Goal: Task Accomplishment & Management: Use online tool/utility

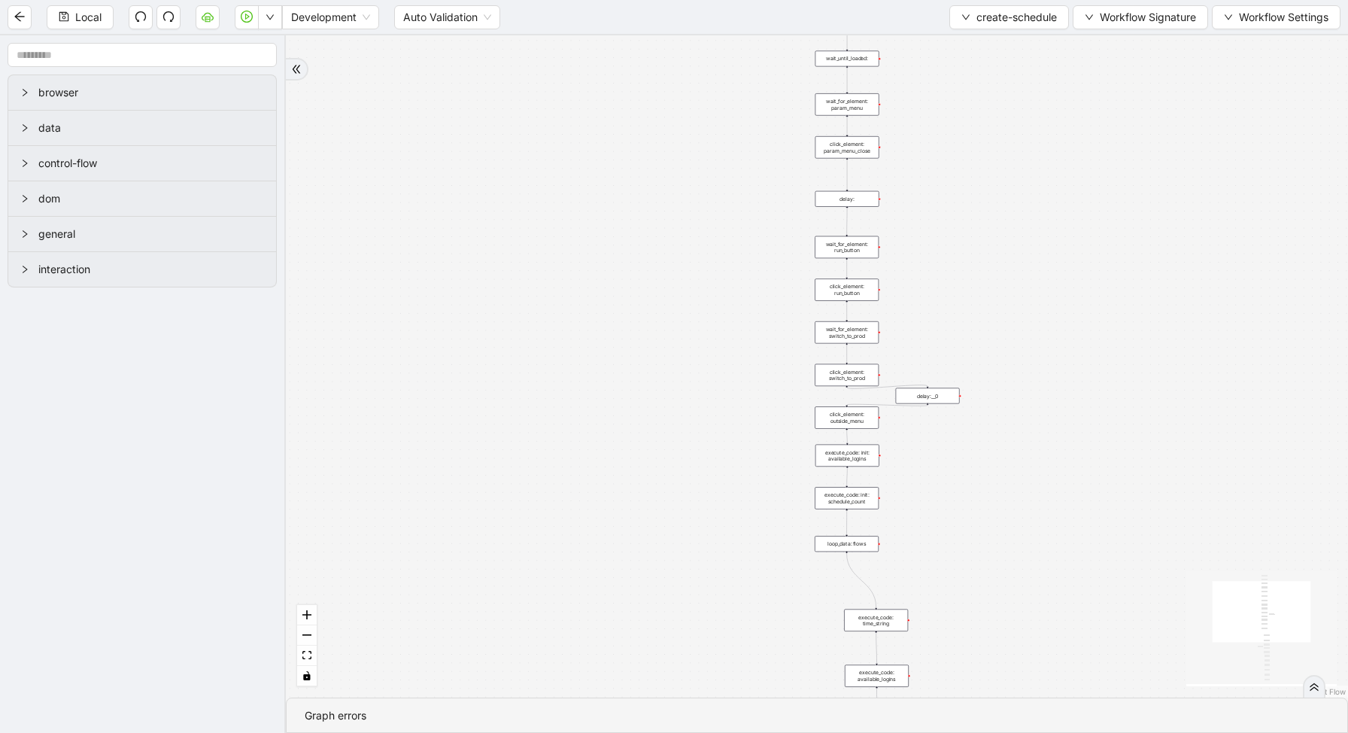
drag, startPoint x: 954, startPoint y: 108, endPoint x: 952, endPoint y: 326, distance: 217.4
click at [952, 327] on div "trigger new_tab: wait_until_loaded: wait_for_element: param_menu click_element:…" at bounding box center [817, 366] width 1062 height 662
drag, startPoint x: 952, startPoint y: 287, endPoint x: 944, endPoint y: 388, distance: 101.9
click at [946, 388] on div "trigger new_tab: wait_until_loaded: wait_for_element: param_menu click_element:…" at bounding box center [817, 366] width 1062 height 662
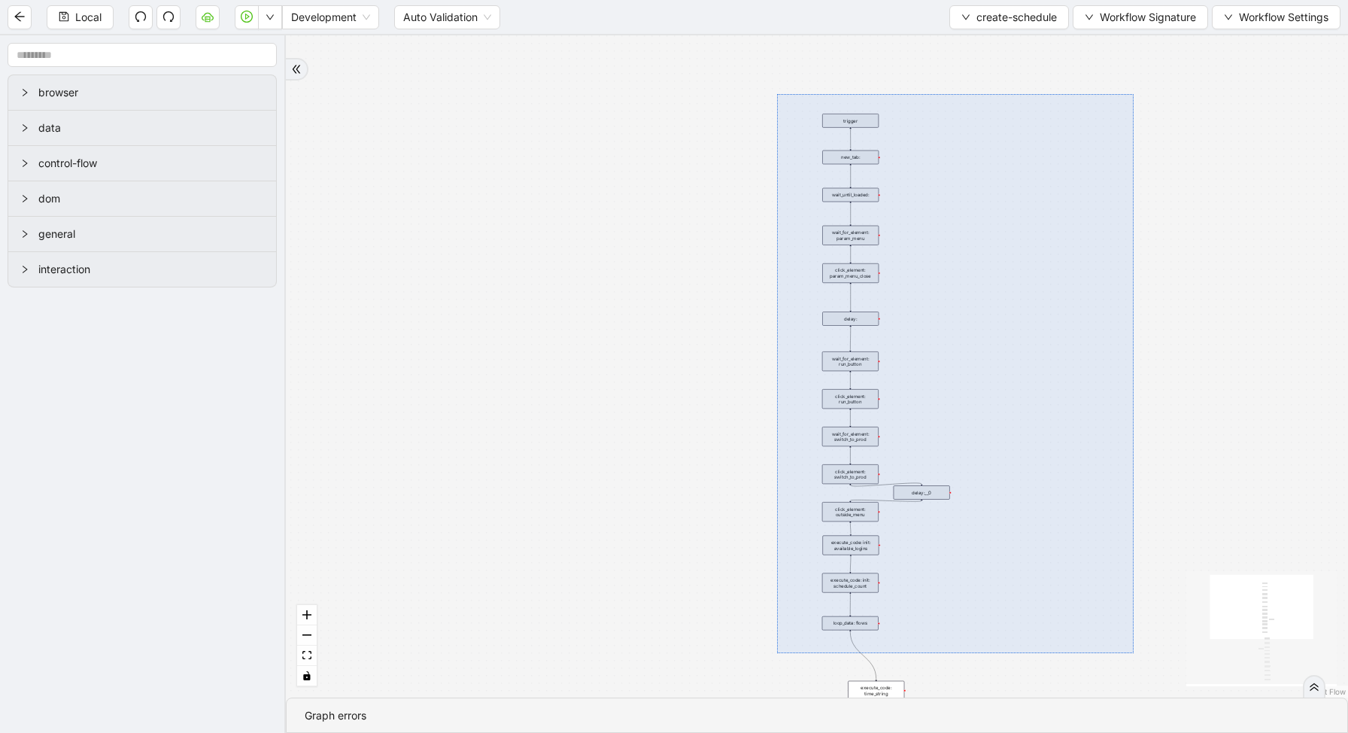
drag, startPoint x: 777, startPoint y: 94, endPoint x: 1134, endPoint y: 658, distance: 667.5
click at [1134, 658] on div "trigger new_tab: wait_until_loaded: wait_for_element: param_menu click_element:…" at bounding box center [817, 366] width 1062 height 662
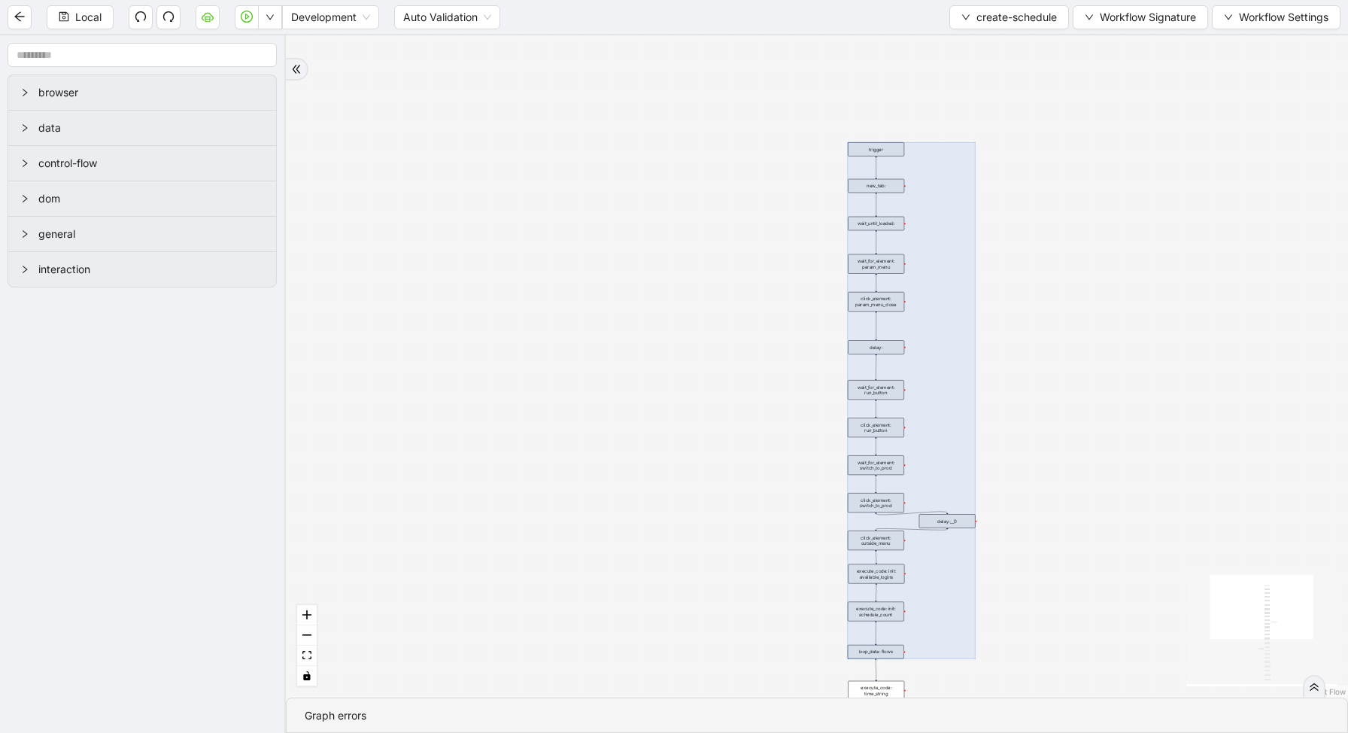
drag, startPoint x: 928, startPoint y: 539, endPoint x: 954, endPoint y: 568, distance: 38.4
click at [954, 568] on div at bounding box center [912, 400] width 128 height 516
click at [1022, 563] on div "trigger new_tab: wait_until_loaded: wait_for_element: param_menu click_element:…" at bounding box center [817, 366] width 1062 height 662
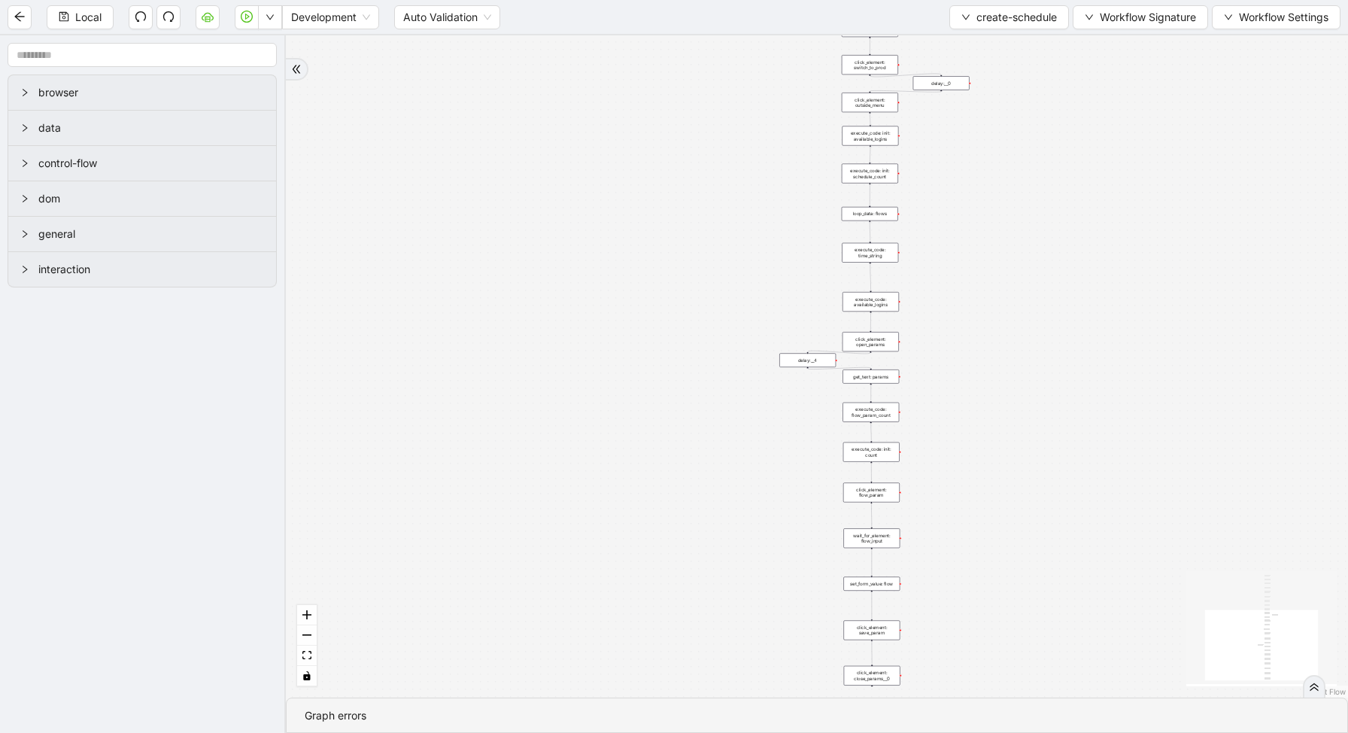
drag, startPoint x: 992, startPoint y: 623, endPoint x: 973, endPoint y: 147, distance: 475.9
click at [977, 155] on div "trigger new_tab: wait_until_loaded: wait_for_element: param_menu click_element:…" at bounding box center [817, 366] width 1062 height 662
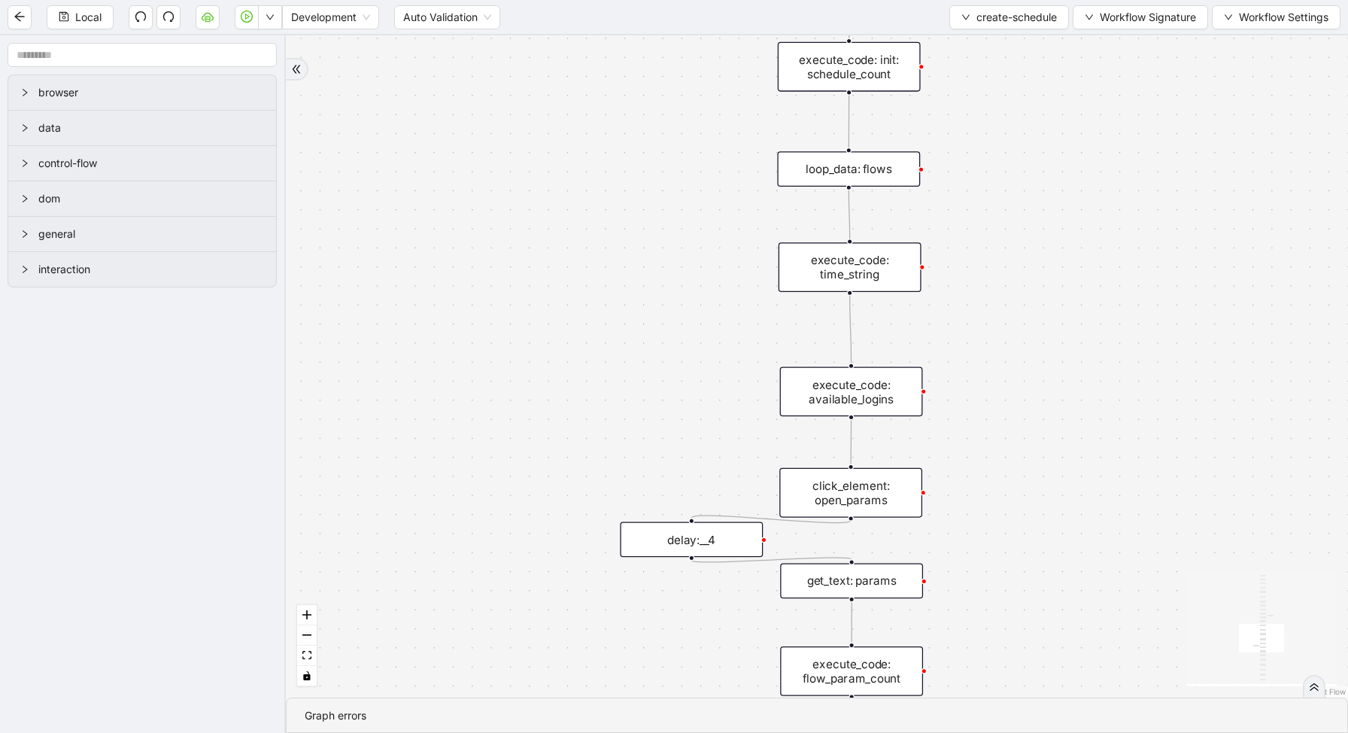
click at [865, 164] on div "loop_data: flows" at bounding box center [848, 168] width 143 height 35
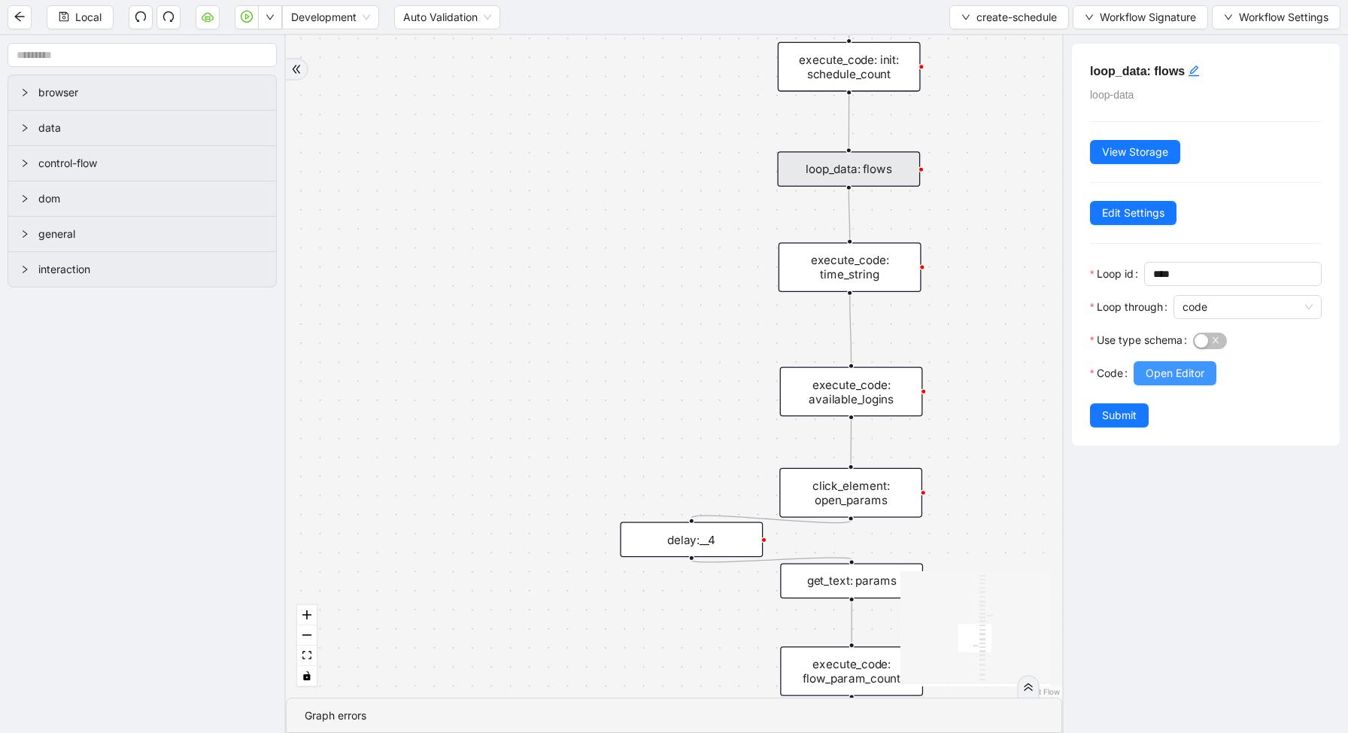
click at [1184, 368] on span "Open Editor" at bounding box center [1175, 373] width 59 height 17
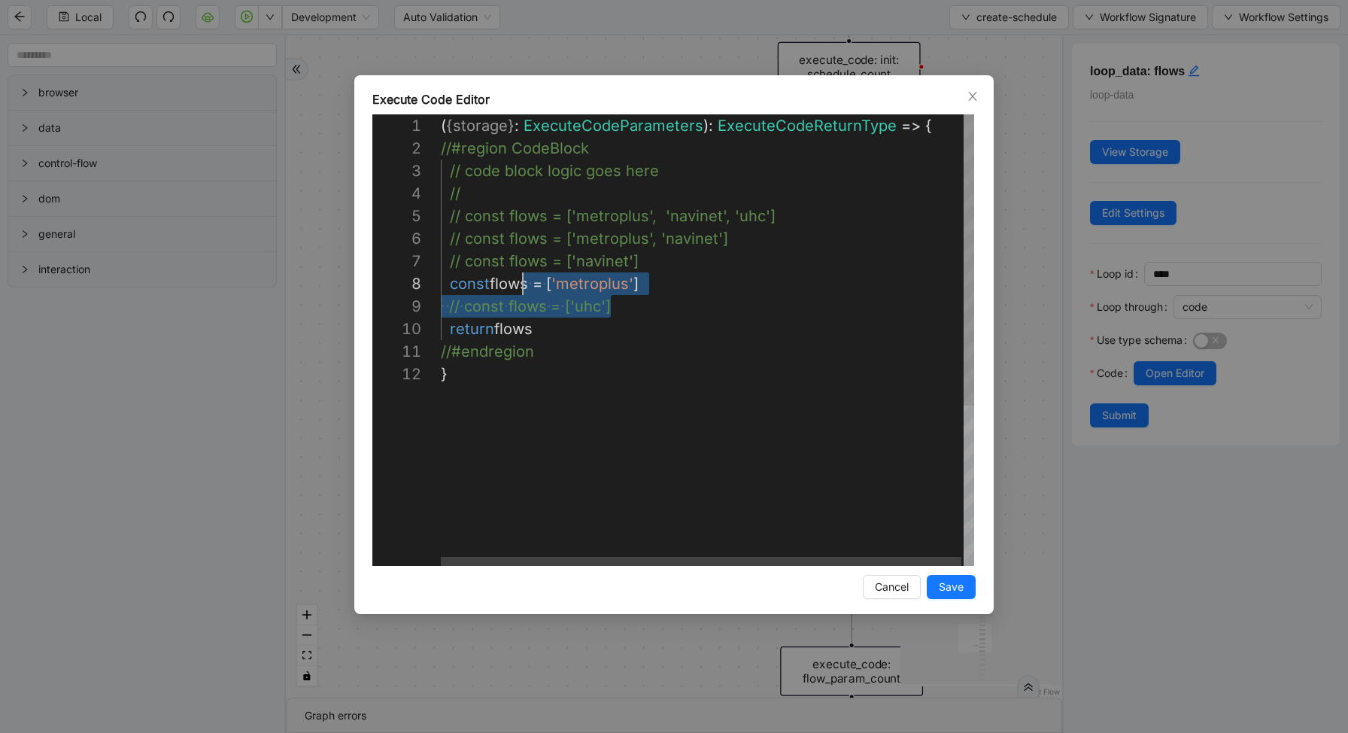
scroll to position [113, 0]
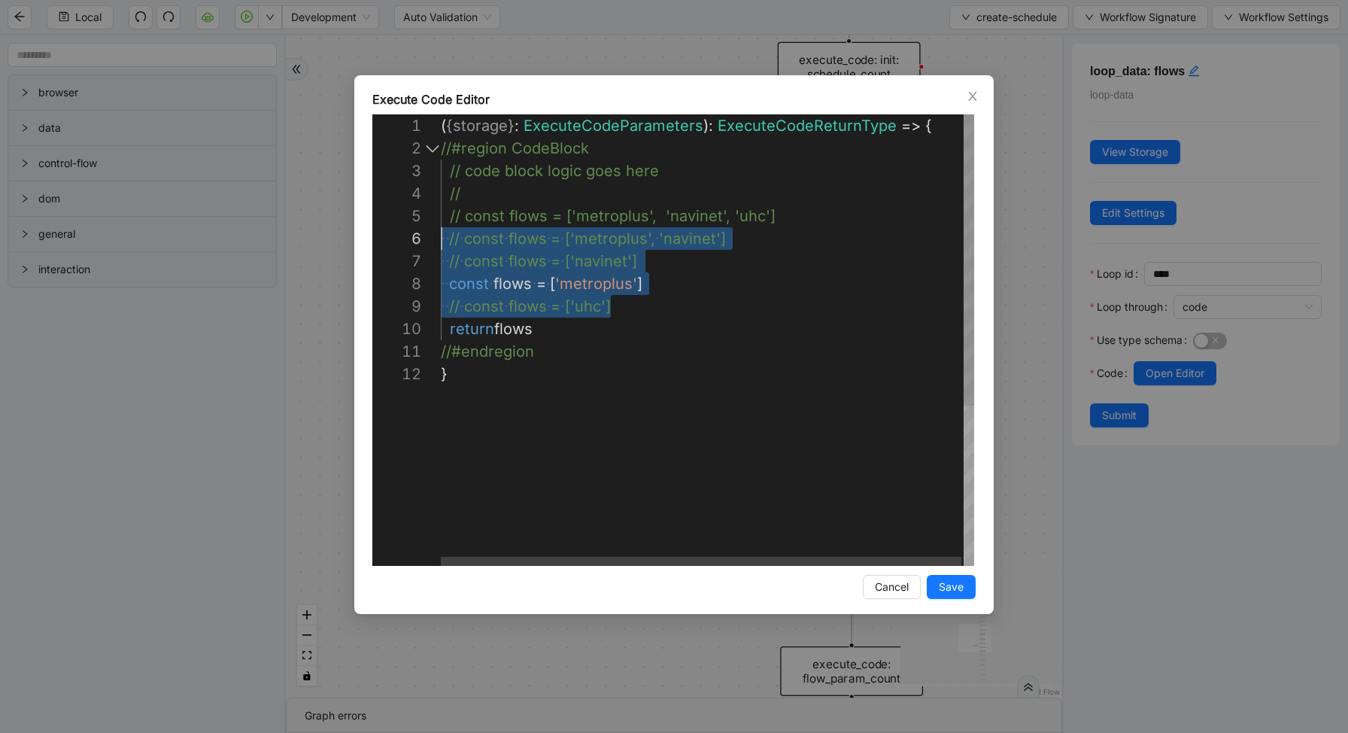
drag, startPoint x: 630, startPoint y: 300, endPoint x: 412, endPoint y: 230, distance: 229.1
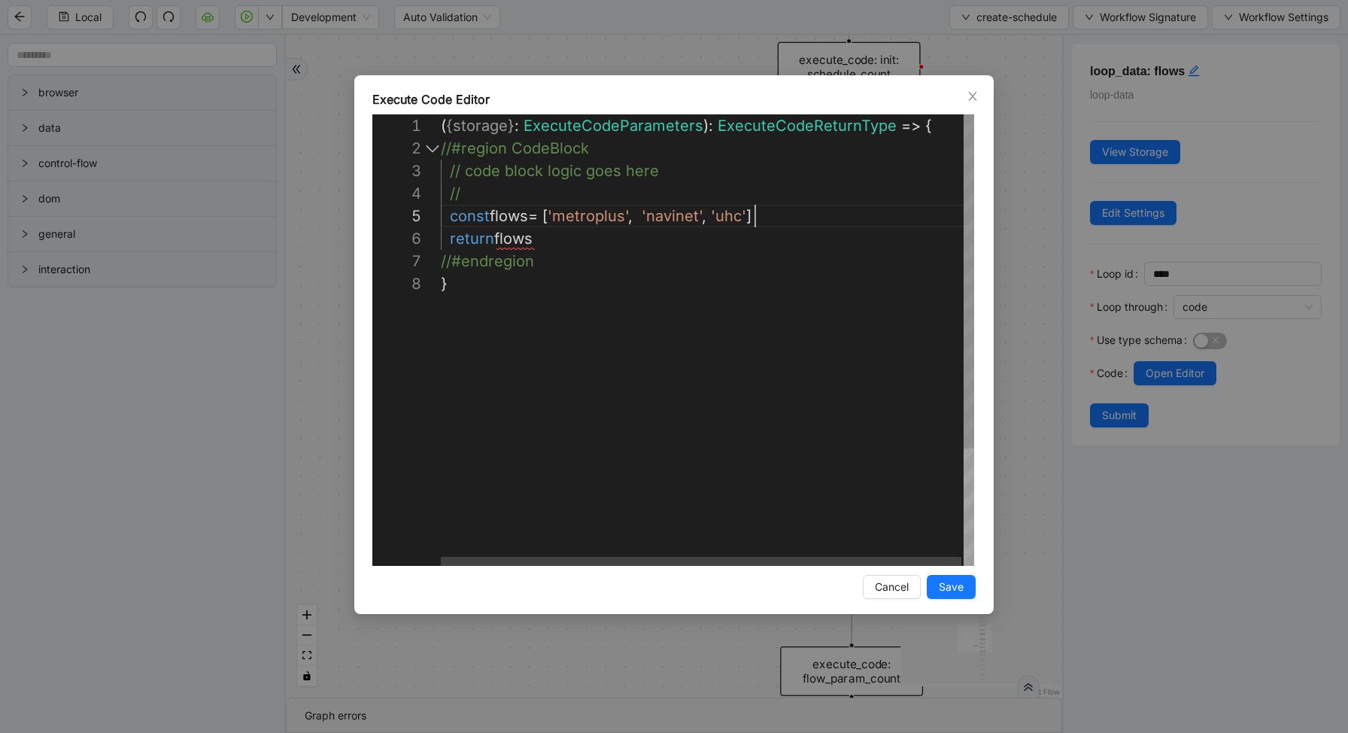
scroll to position [90, 314]
click at [555, 217] on div "( { storage } : ExecuteCodeParameters ): ExecuteCodeReturnType => { //#region C…" at bounding box center [709, 418] width 536 height 609
type textarea "**********"
click at [955, 585] on span "Save" at bounding box center [951, 587] width 25 height 17
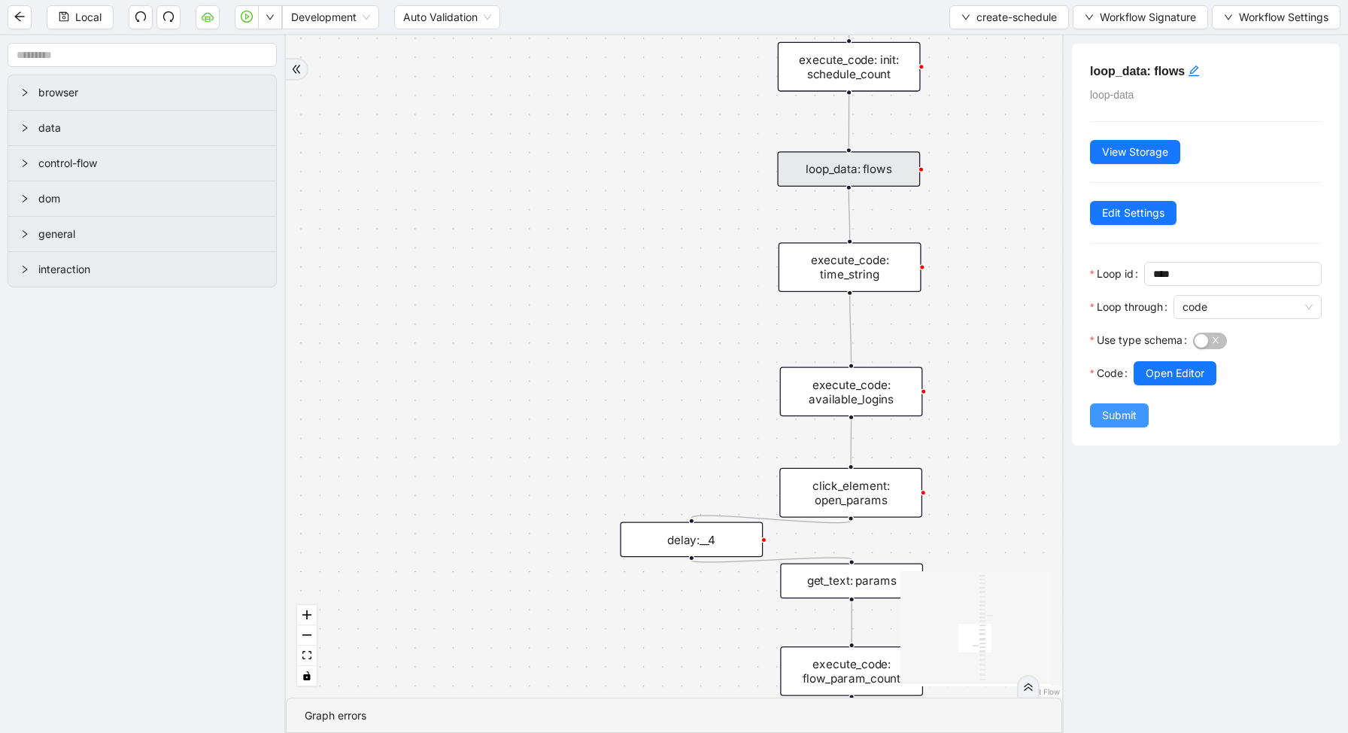
click at [1134, 421] on span "Submit" at bounding box center [1119, 415] width 35 height 17
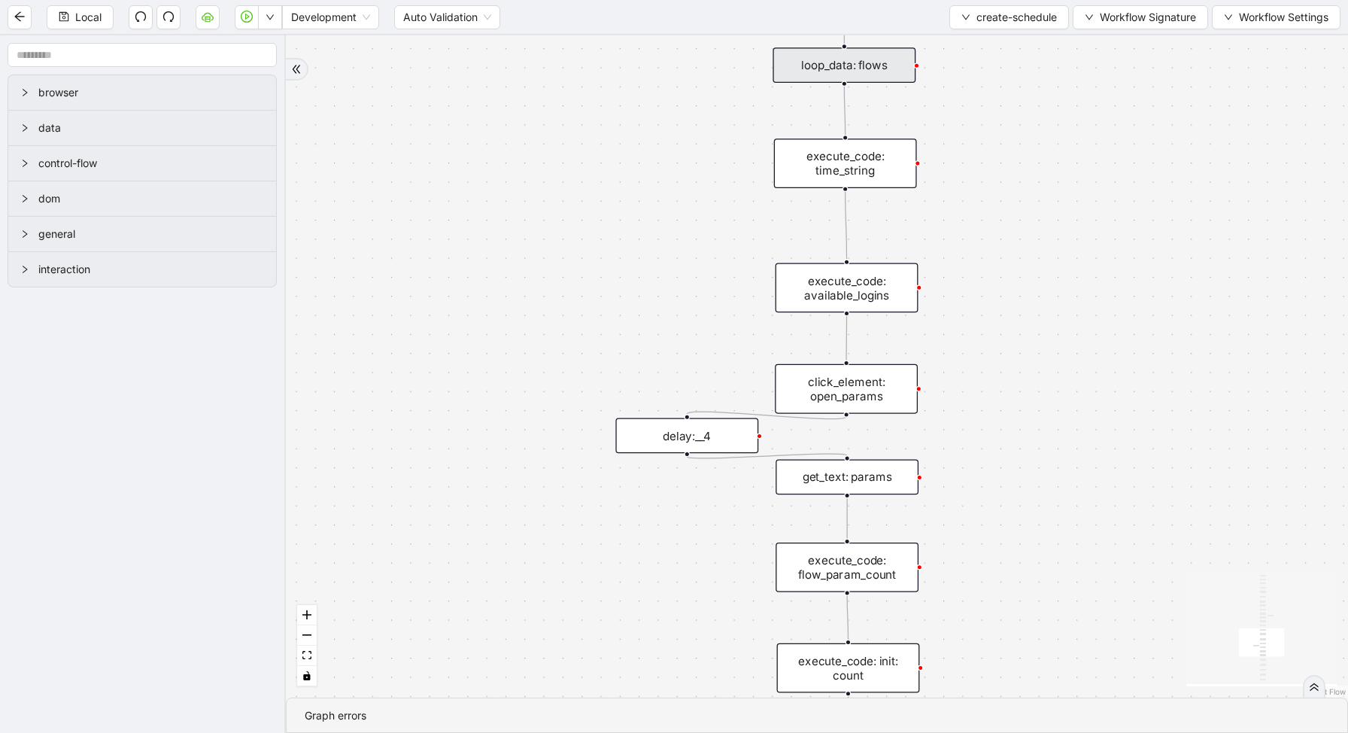
drag, startPoint x: 983, startPoint y: 495, endPoint x: 975, endPoint y: 374, distance: 121.4
click at [975, 375] on div "trigger new_tab: wait_until_loaded: wait_for_element: param_menu click_element:…" at bounding box center [817, 366] width 1062 height 662
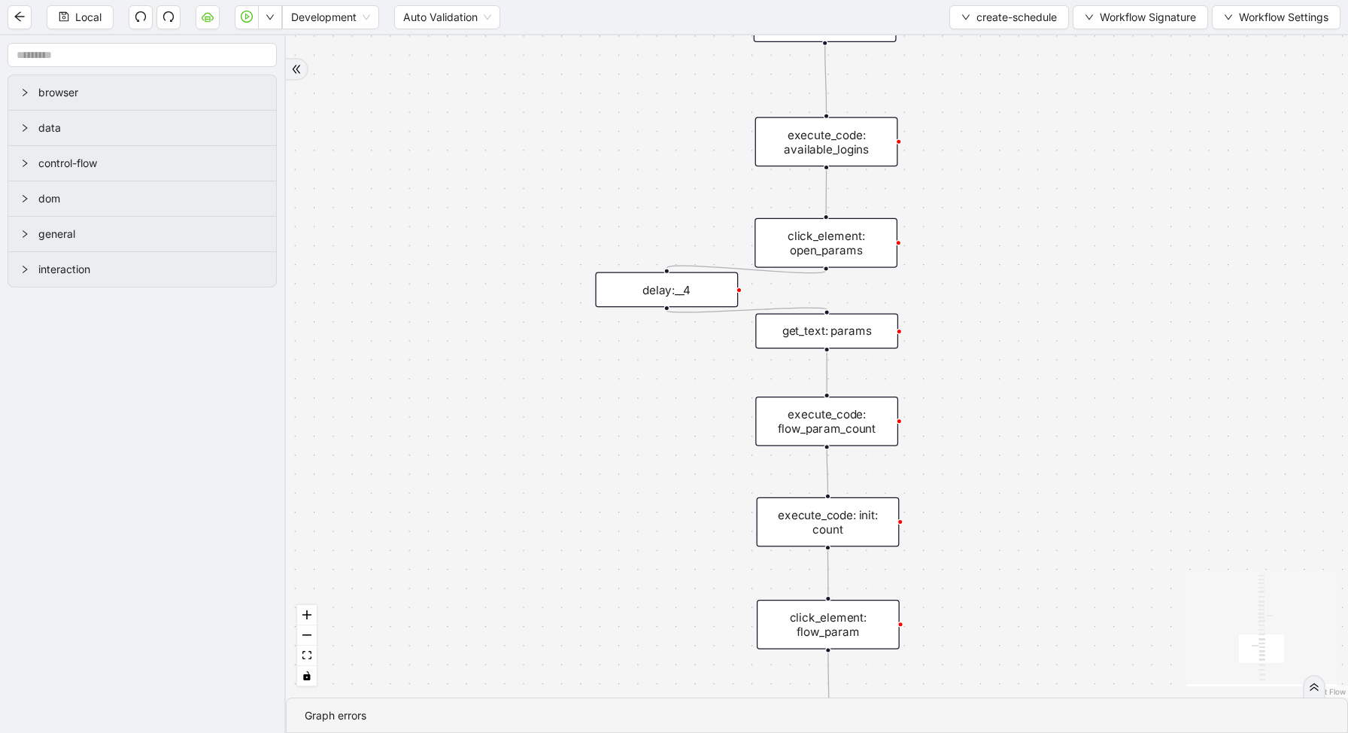
drag, startPoint x: 1029, startPoint y: 536, endPoint x: 995, endPoint y: 288, distance: 249.9
click at [995, 292] on div "trigger new_tab: wait_until_loaded: wait_for_element: param_menu click_element:…" at bounding box center [817, 366] width 1062 height 662
